Goal: Task Accomplishment & Management: Use online tool/utility

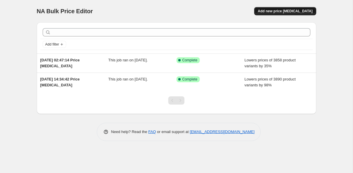
click at [288, 11] on span "Add new price [MEDICAL_DATA]" at bounding box center [285, 11] width 55 height 5
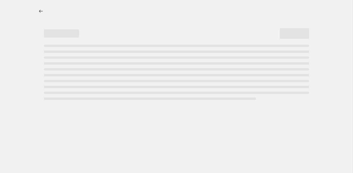
select select "percentage"
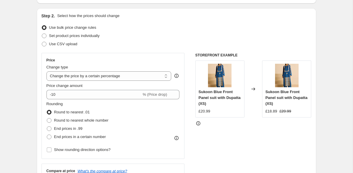
scroll to position [56, 0]
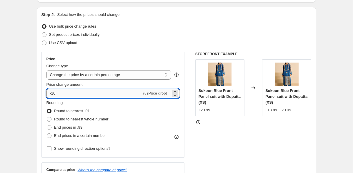
click at [71, 93] on input "-10" at bounding box center [93, 93] width 95 height 9
type input "-1"
type input "-7"
type input "-98"
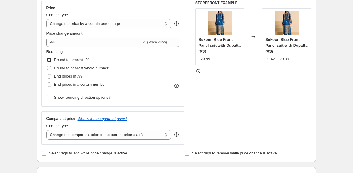
scroll to position [110, 0]
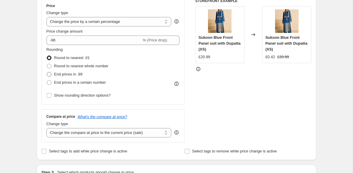
click at [60, 75] on span "End prices in .99" at bounding box center [68, 74] width 29 height 4
click at [47, 72] on input "End prices in .99" at bounding box center [47, 72] width 0 height 0
radio input "true"
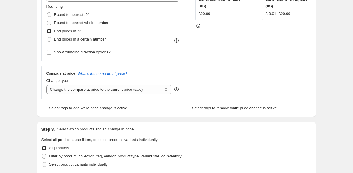
scroll to position [154, 0]
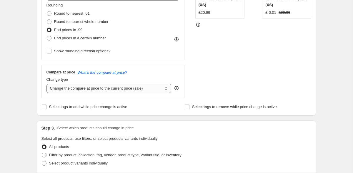
click at [84, 90] on select "Change the compare at price to the current price (sale) Change the compare at p…" at bounding box center [108, 88] width 125 height 9
select select "remove"
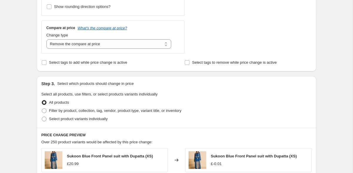
scroll to position [202, 0]
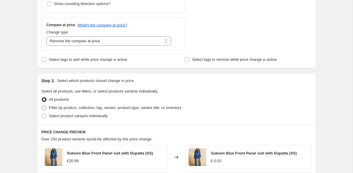
click at [75, 109] on span "Filter by product, collection, tag, vendor, product type, variant title, or inv…" at bounding box center [115, 108] width 132 height 4
click at [42, 106] on input "Filter by product, collection, tag, vendor, product type, variant title, or inv…" at bounding box center [42, 106] width 0 height 0
radio input "true"
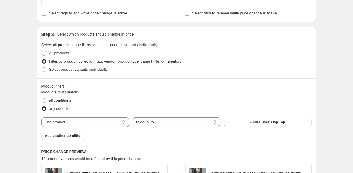
scroll to position [249, 0]
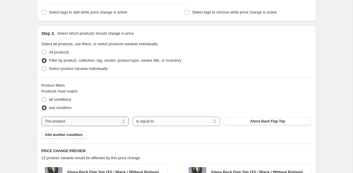
click at [90, 122] on select "The product The product's collection The product's tag The product's vendor The…" at bounding box center [84, 121] width 87 height 9
select select "collection"
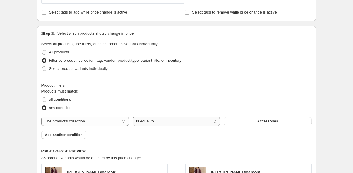
click at [167, 122] on select "Is equal to Is not equal to" at bounding box center [176, 121] width 87 height 9
click at [263, 121] on span "Accessories" at bounding box center [267, 121] width 21 height 5
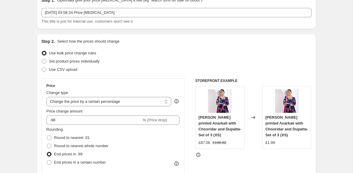
scroll to position [39, 0]
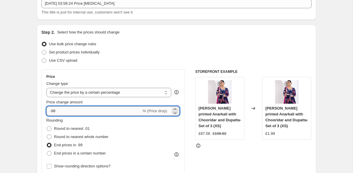
click at [60, 114] on input "-98" at bounding box center [93, 111] width 95 height 9
type input "-9"
type input "-7"
type input "-75"
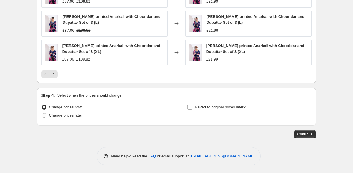
scroll to position [490, 0]
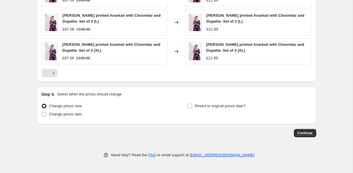
drag, startPoint x: 310, startPoint y: 134, endPoint x: 236, endPoint y: 124, distance: 74.2
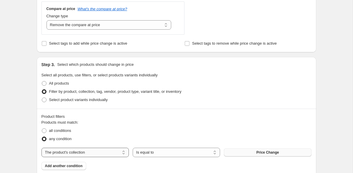
scroll to position [217, 0]
click at [80, 29] on select "Change the compare at price to the current price (sale) Change the compare at p…" at bounding box center [108, 25] width 125 height 9
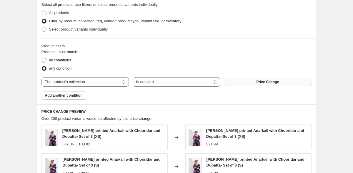
scroll to position [490, 0]
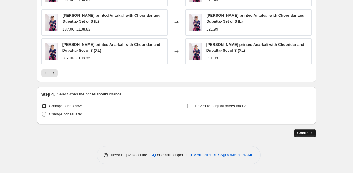
click at [301, 132] on span "Continue" at bounding box center [304, 133] width 15 height 5
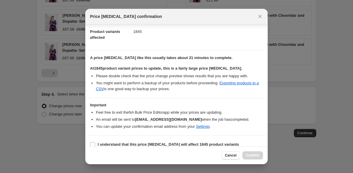
scroll to position [71, 0]
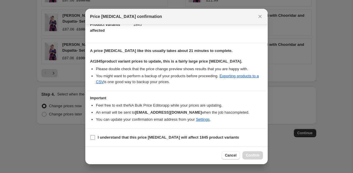
click at [92, 138] on input "I understand that this price [MEDICAL_DATA] will affect 1845 product variants" at bounding box center [92, 137] width 5 height 5
checkbox input "true"
click at [255, 155] on span "Confirm" at bounding box center [253, 155] width 14 height 5
